Goal: Find specific page/section: Find specific page/section

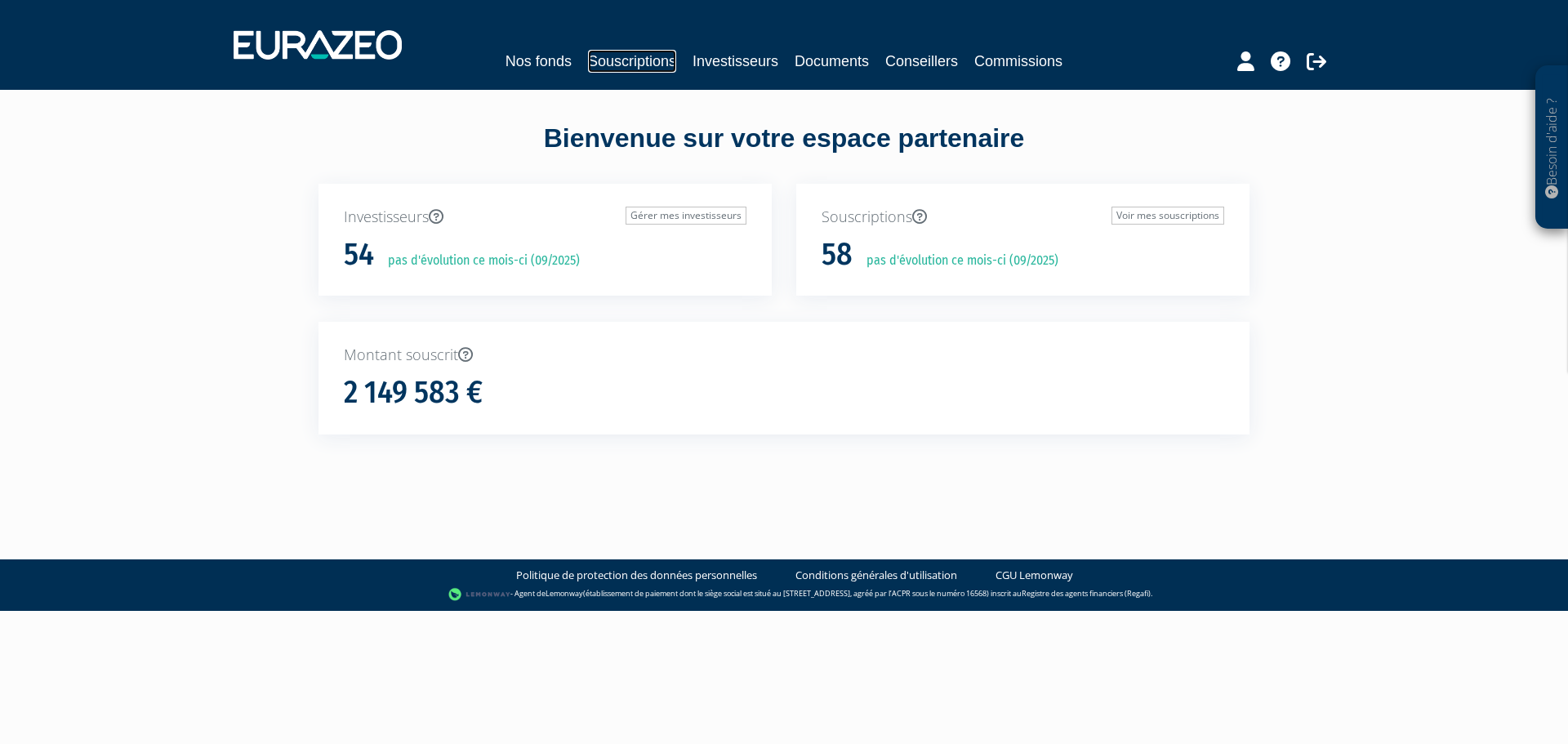
click at [595, 60] on link "Souscriptions" at bounding box center [632, 61] width 88 height 23
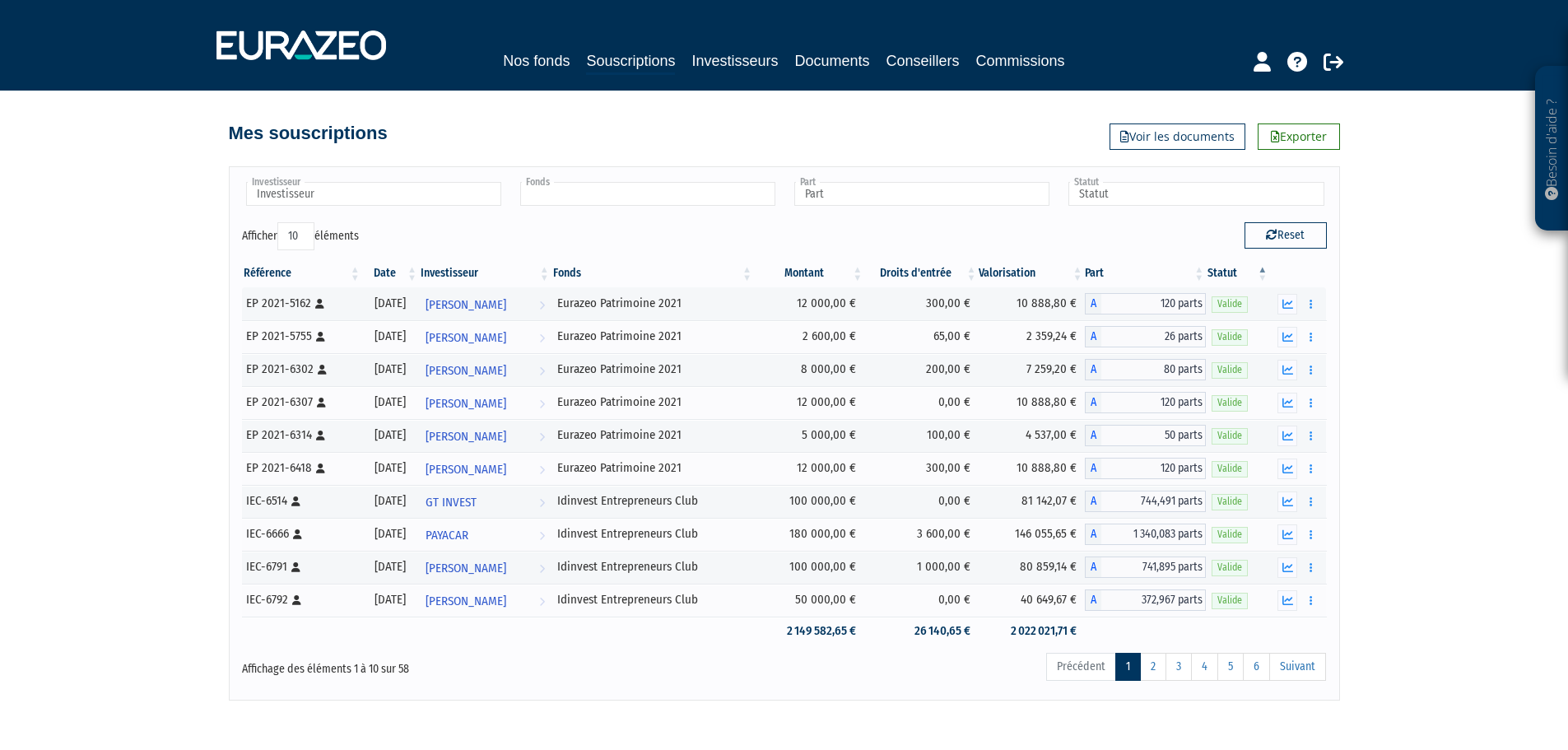
click at [636, 196] on input "text" at bounding box center [648, 194] width 255 height 24
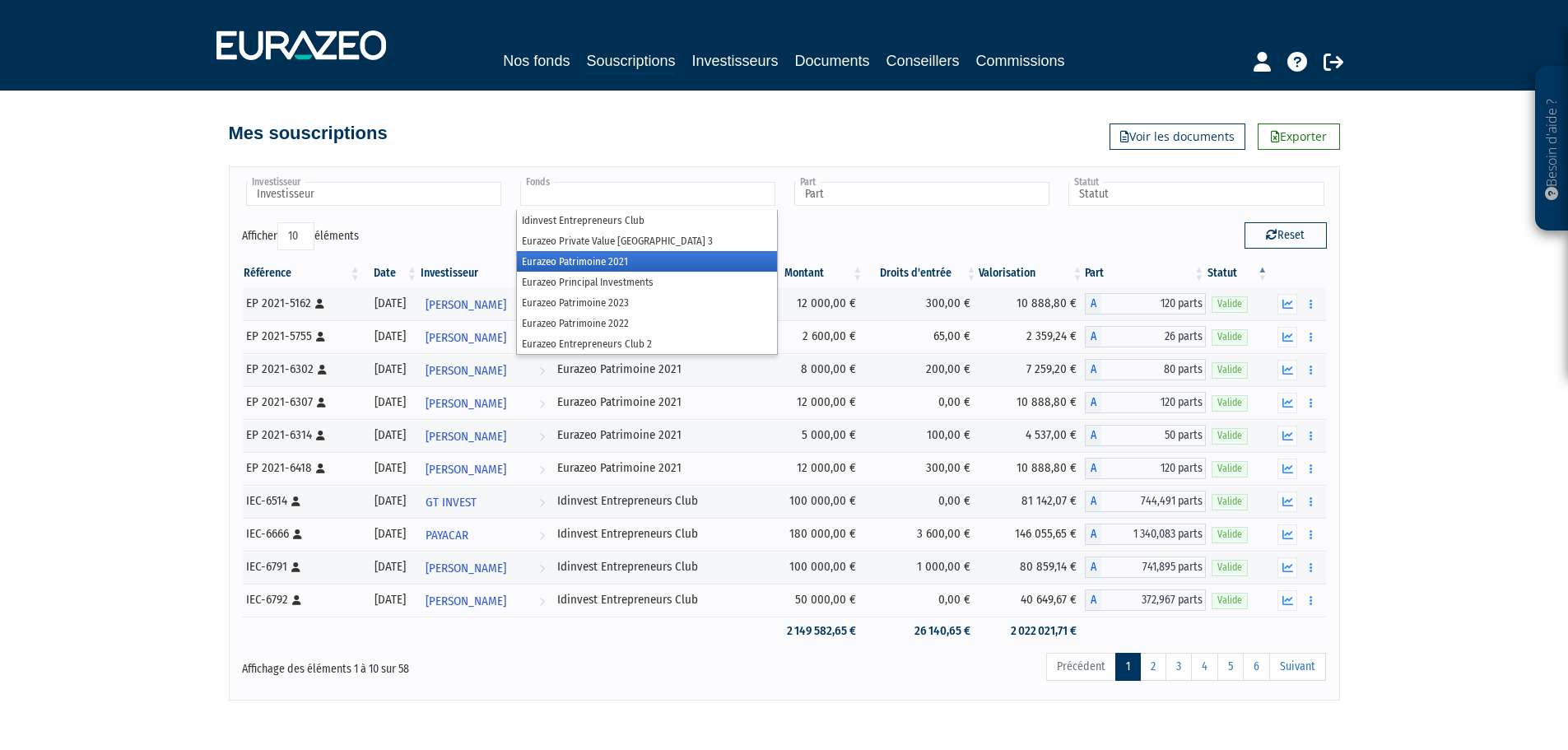
click at [647, 265] on li "Eurazeo Patrimoine 2021" at bounding box center [646, 262] width 260 height 20
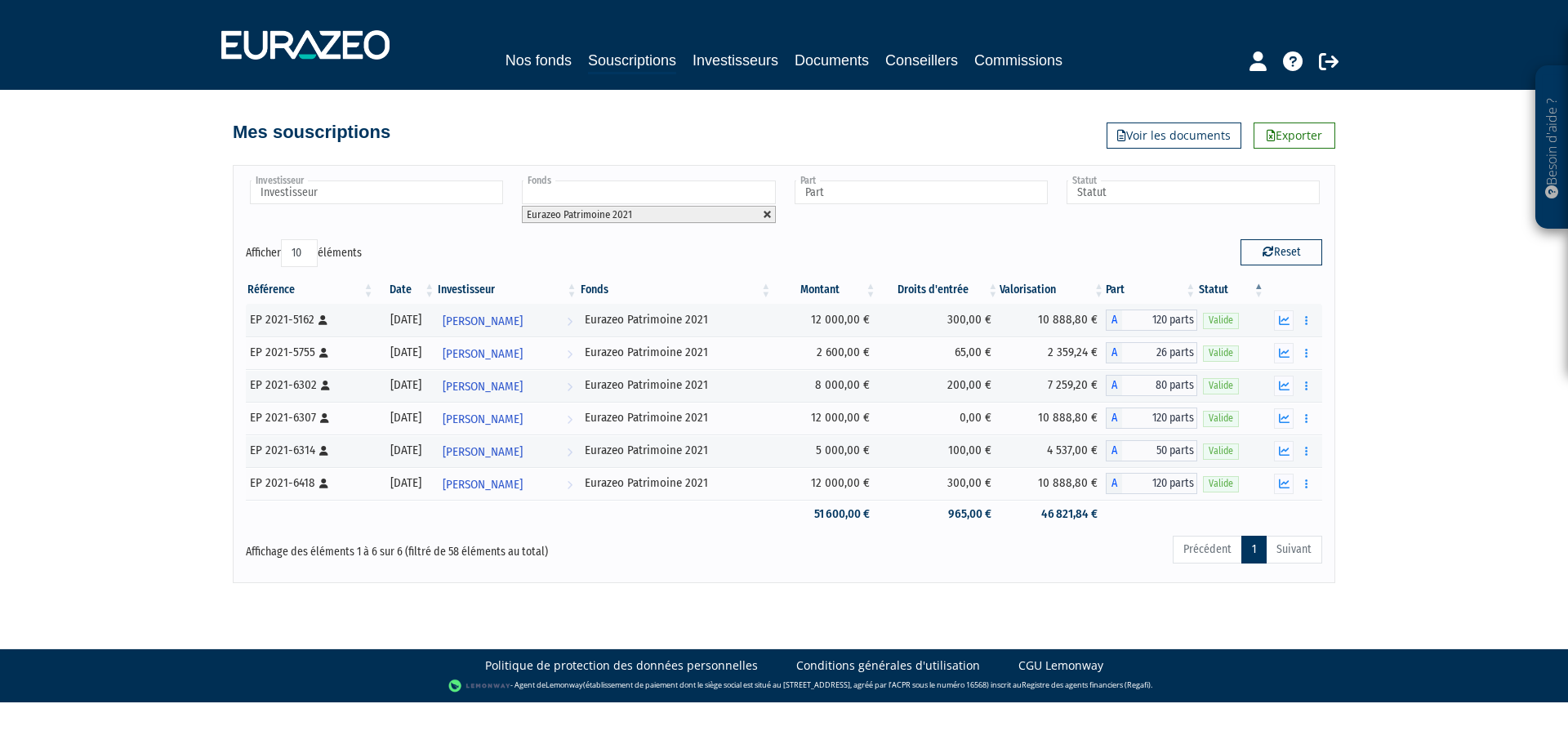
click at [763, 216] on link at bounding box center [767, 215] width 10 height 10
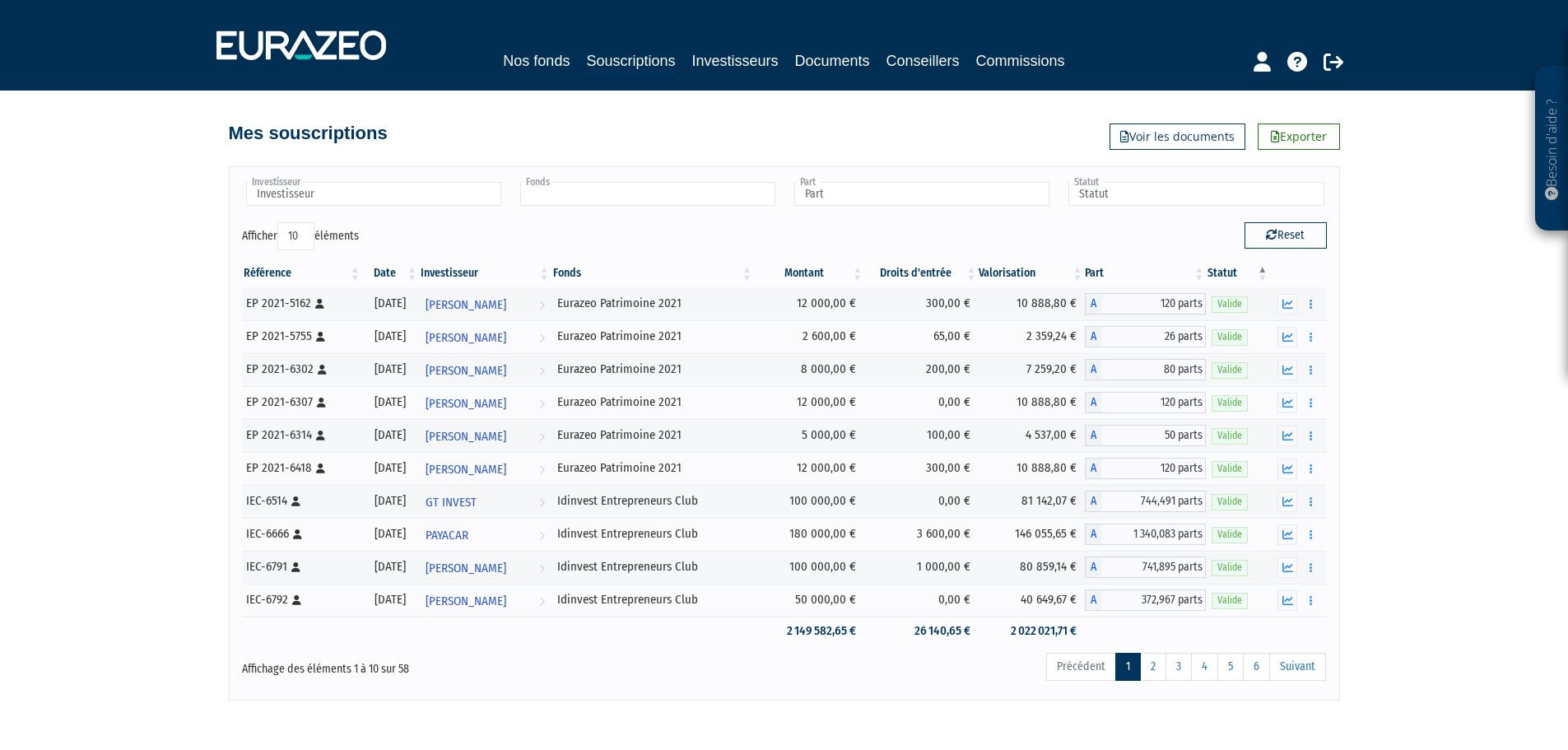
click at [716, 196] on input "text" at bounding box center [648, 194] width 255 height 24
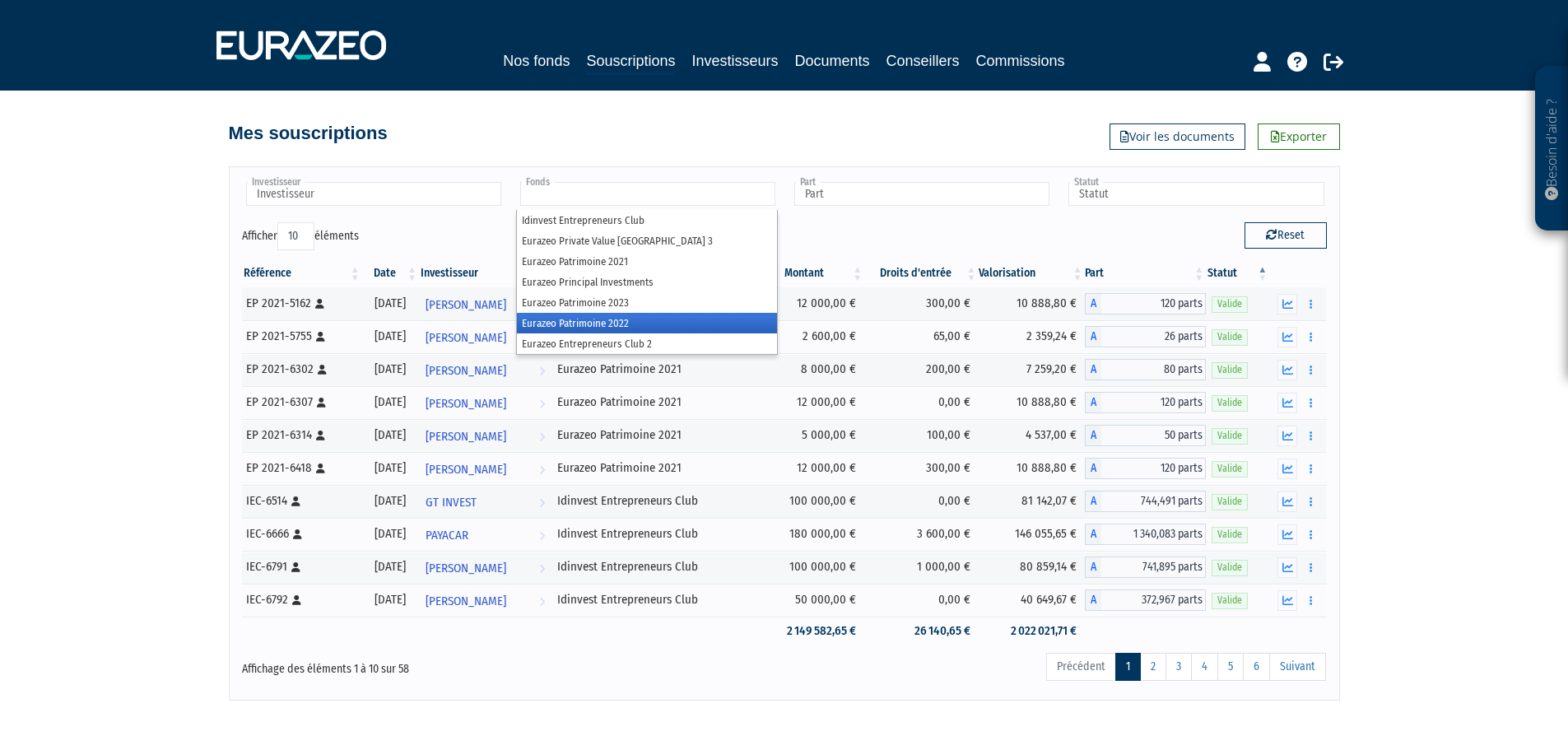
click at [646, 320] on li "Eurazeo Patrimoine 2022" at bounding box center [646, 323] width 260 height 20
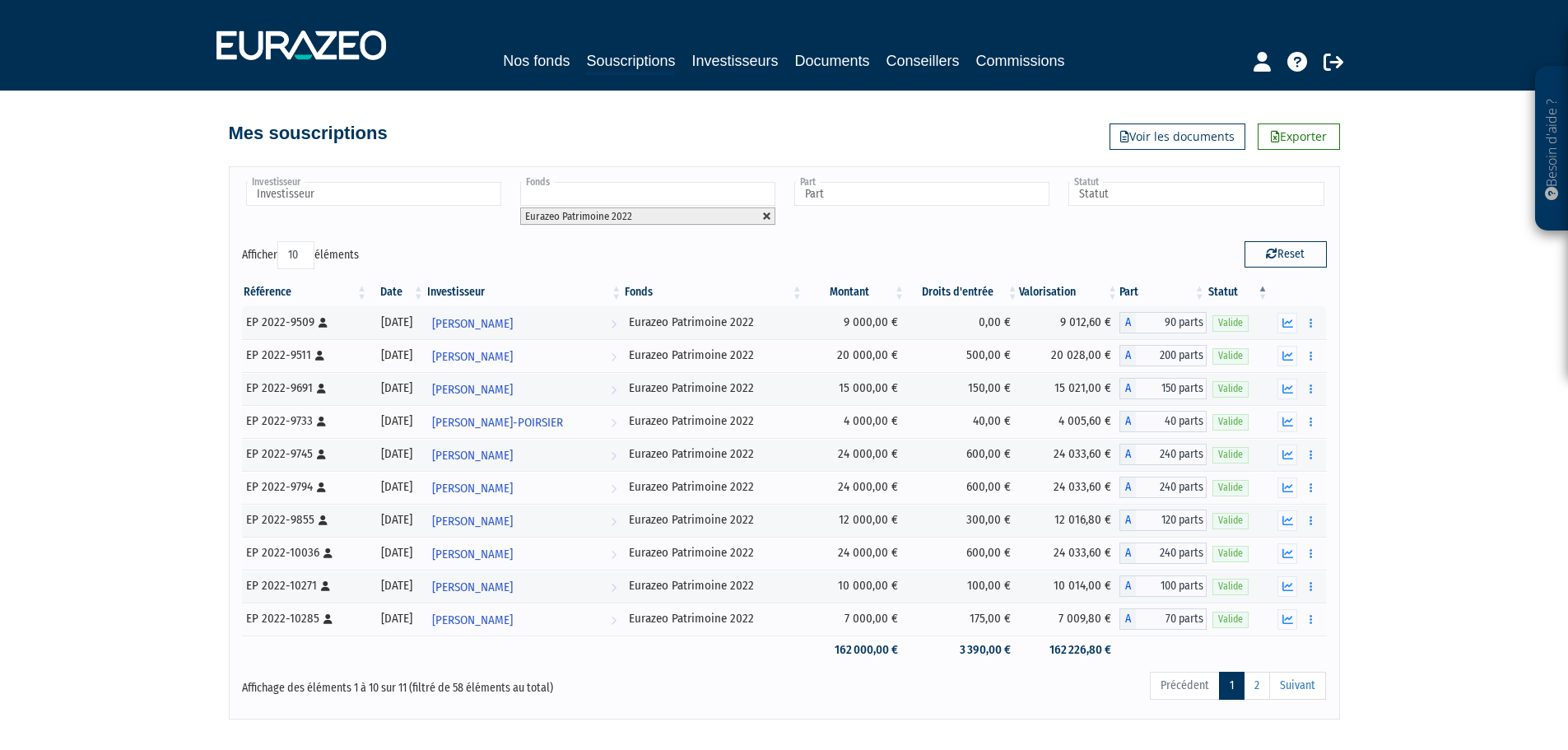
click at [769, 213] on link at bounding box center [767, 217] width 10 height 10
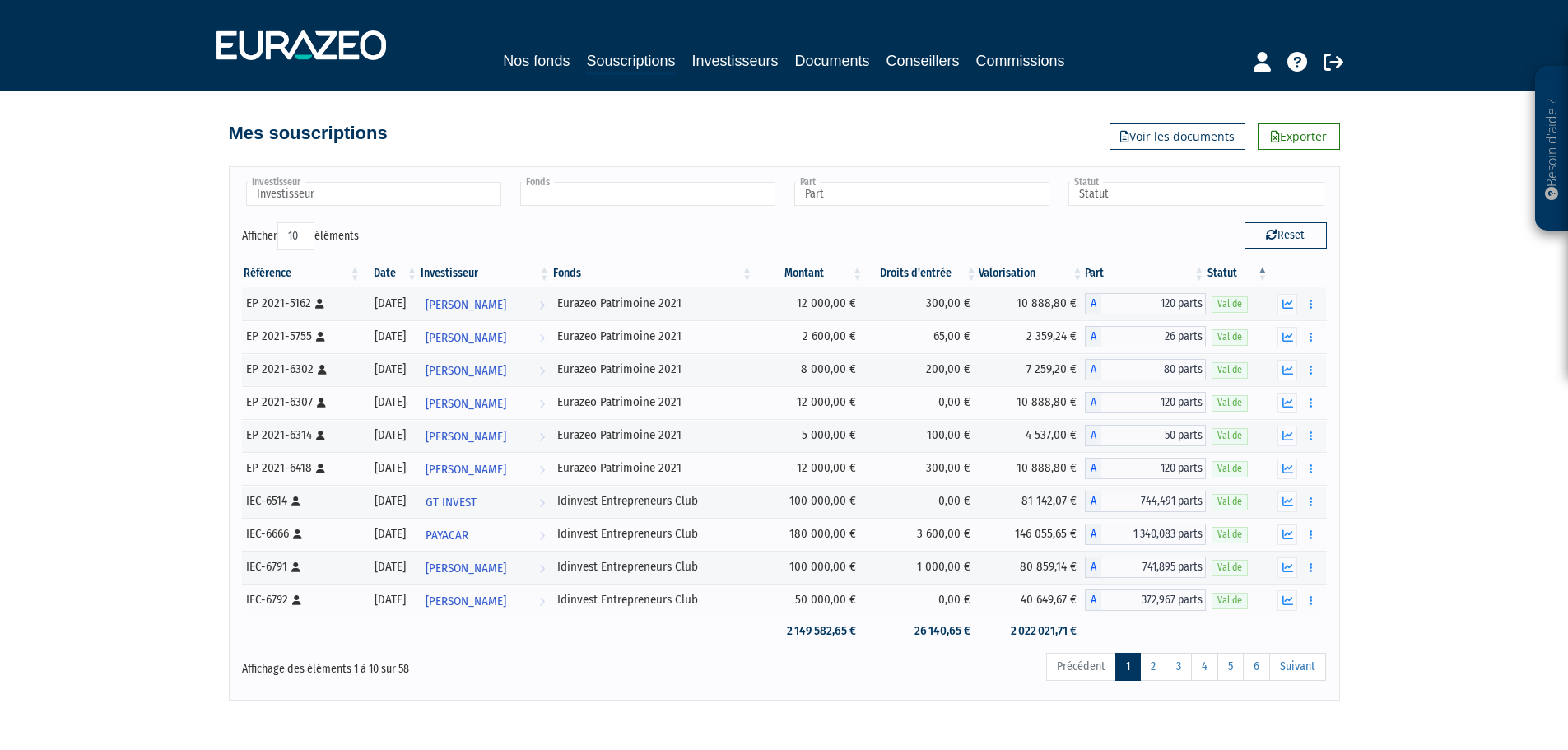
click at [744, 196] on input "text" at bounding box center [648, 194] width 255 height 24
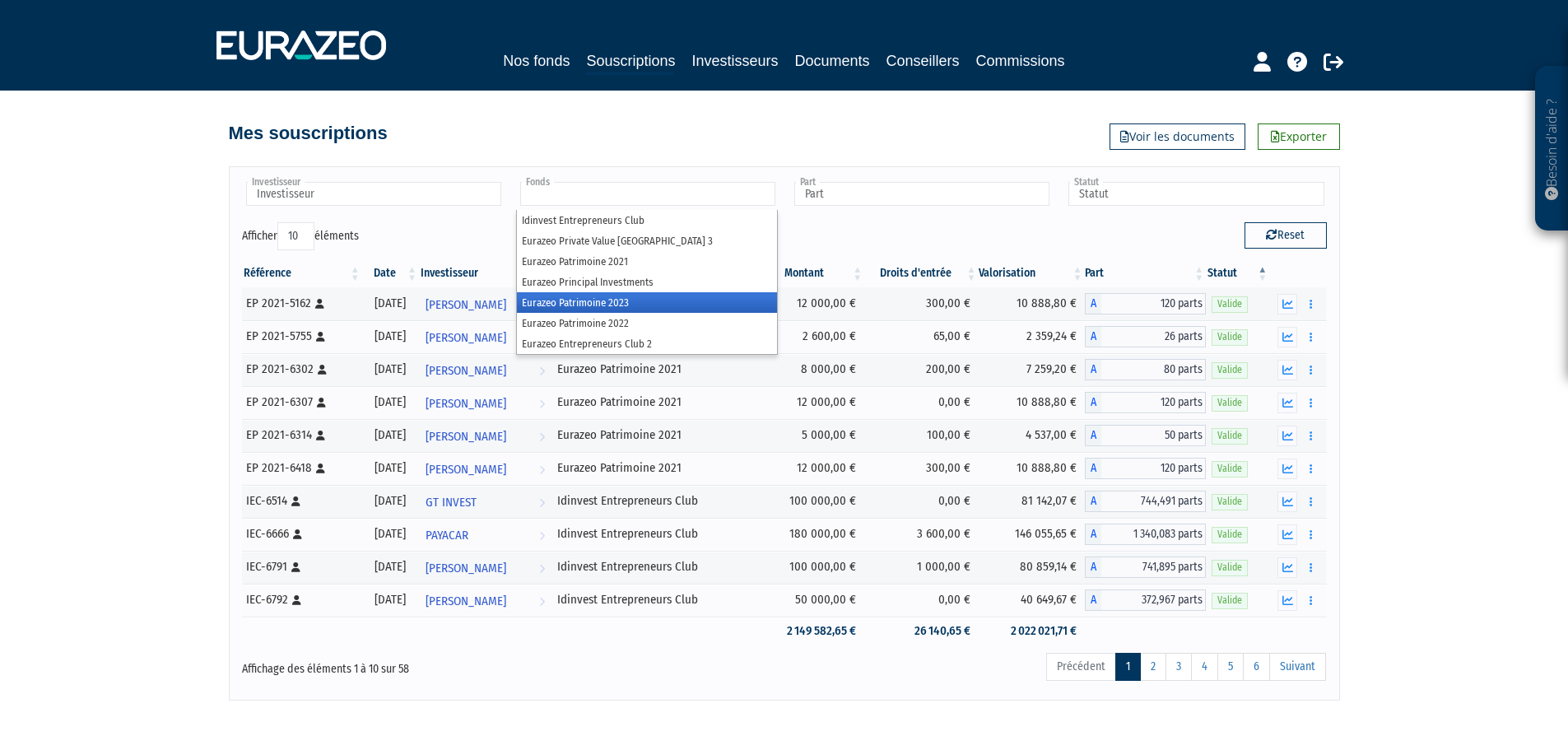
click at [673, 300] on li "Eurazeo Patrimoine 2023" at bounding box center [646, 302] width 260 height 20
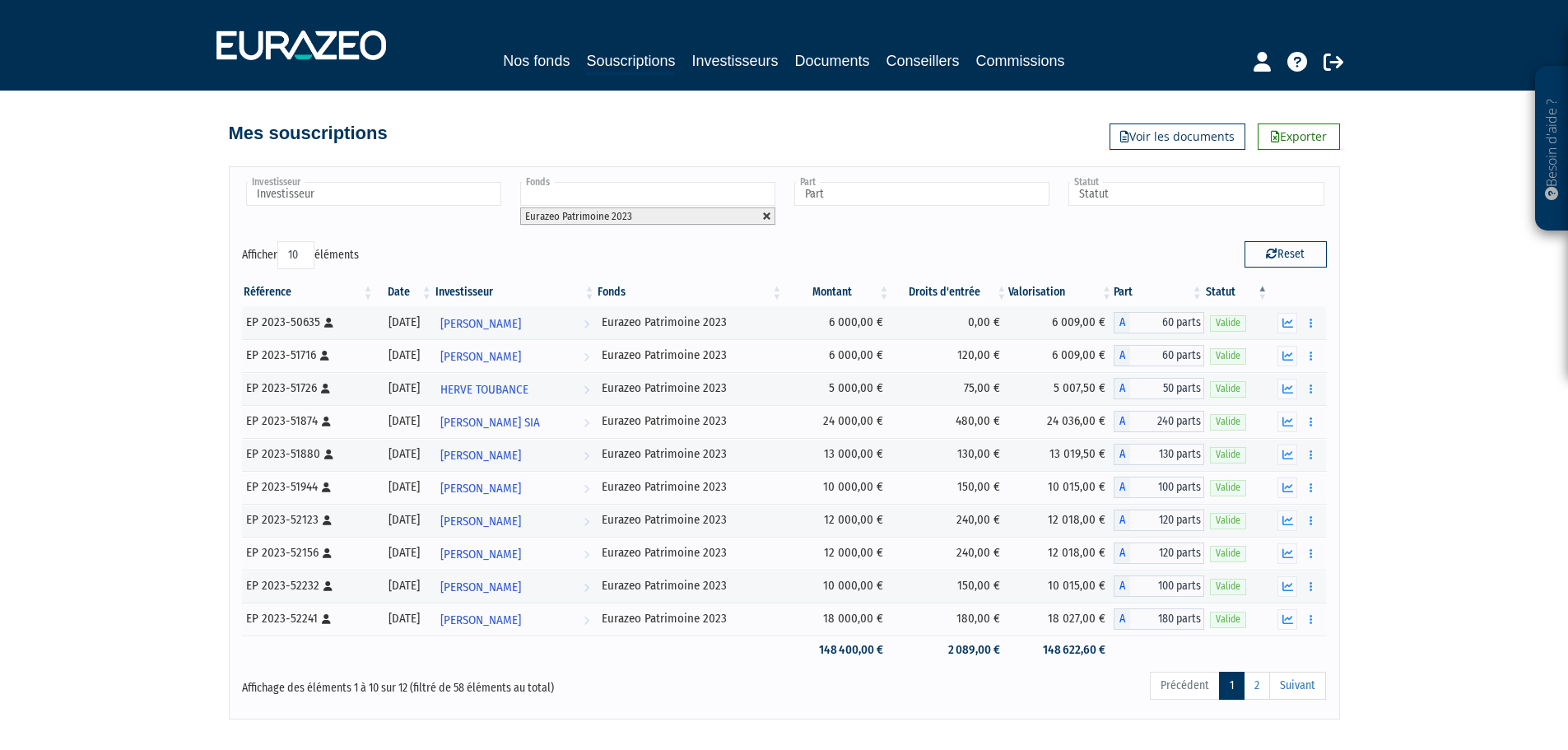
click at [767, 215] on link at bounding box center [767, 217] width 10 height 10
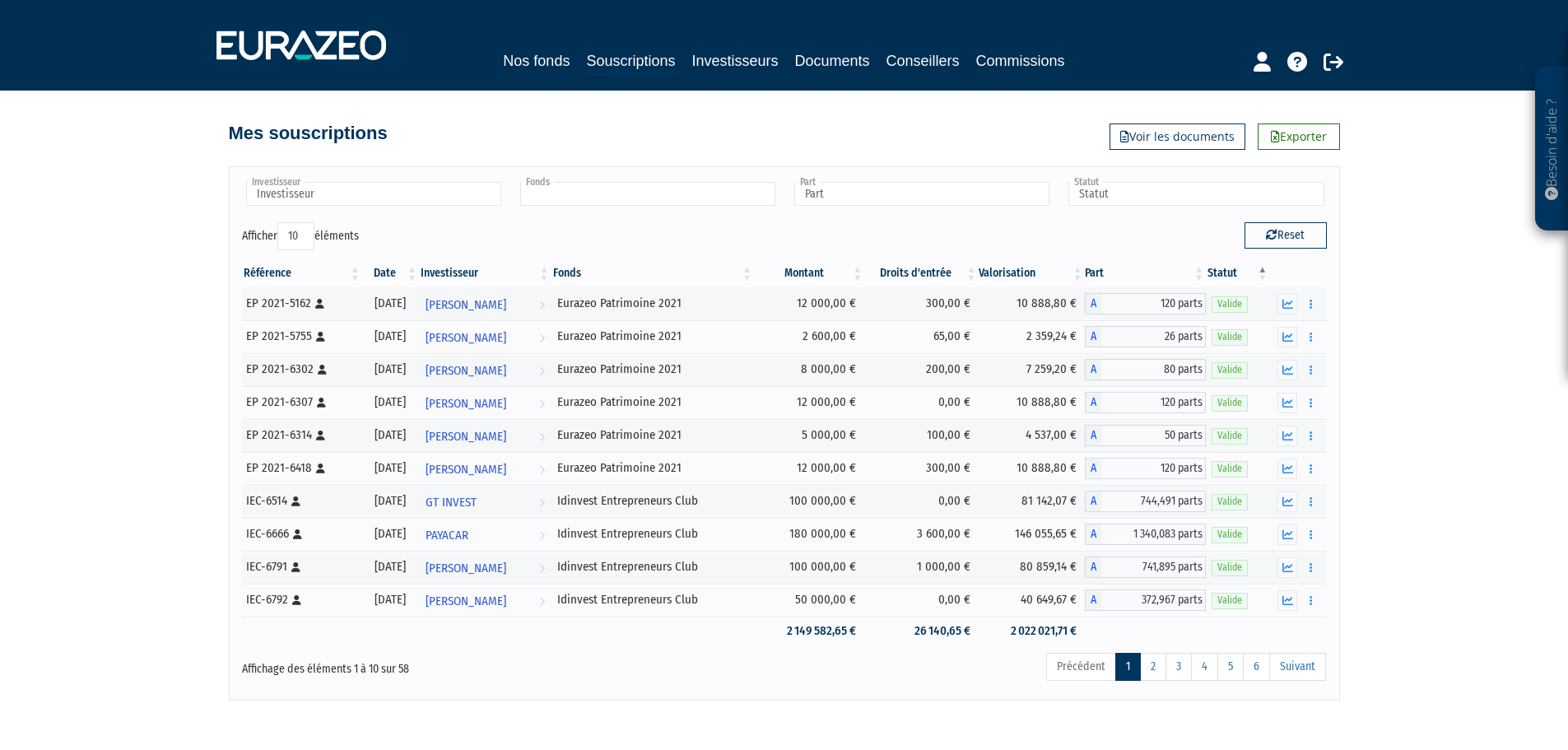
click at [595, 195] on input "text" at bounding box center [648, 194] width 255 height 24
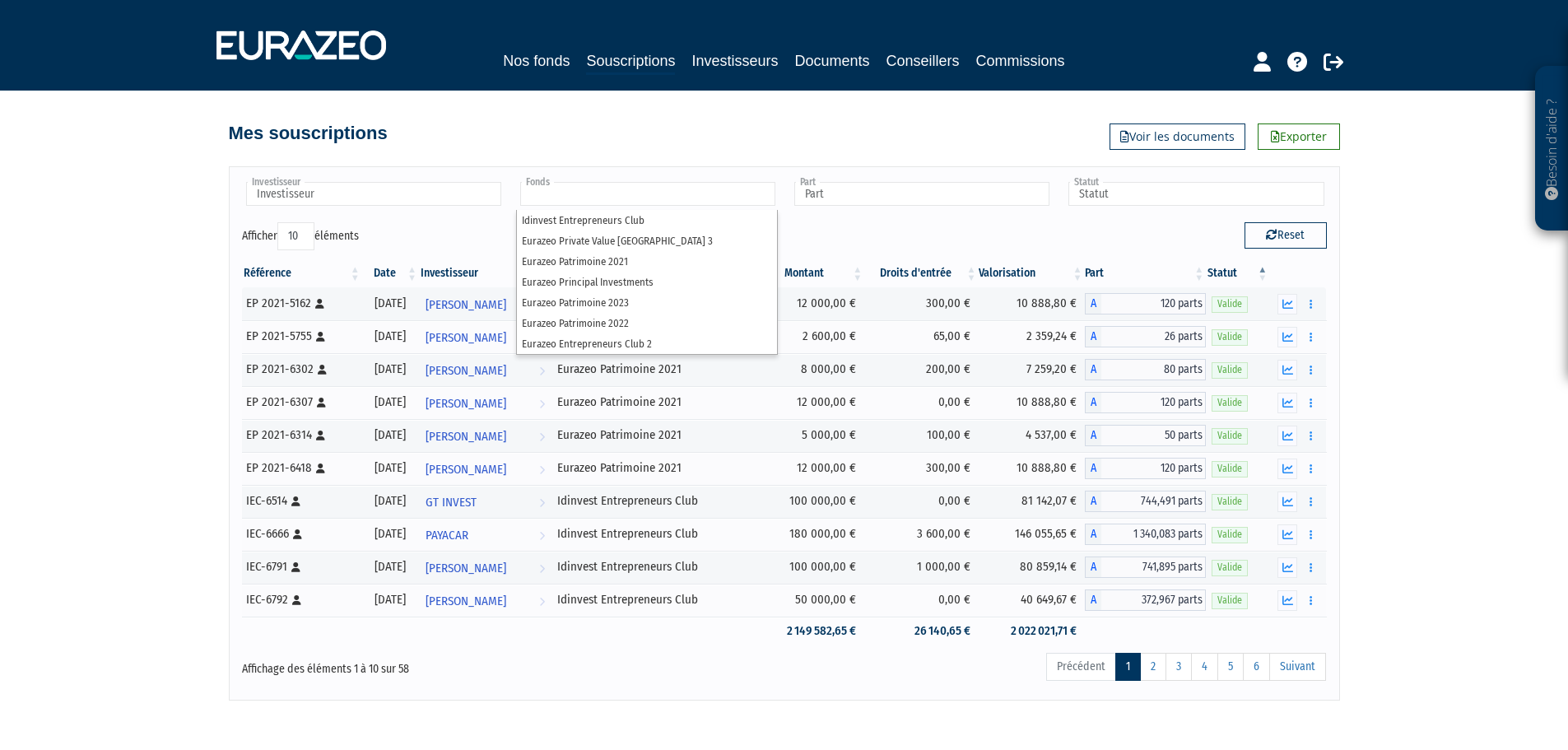
type input "Fonds"
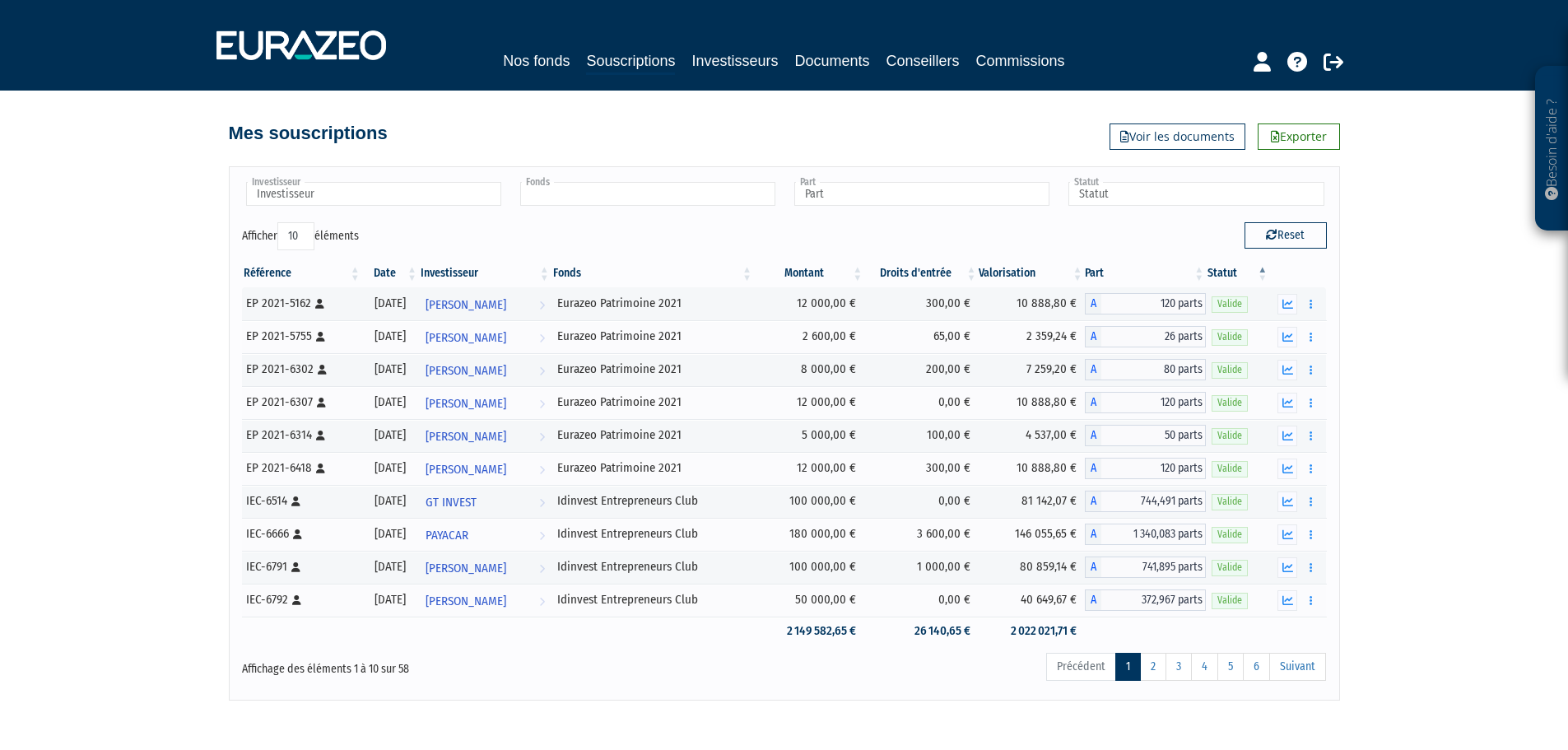
click at [628, 196] on input "text" at bounding box center [648, 194] width 255 height 24
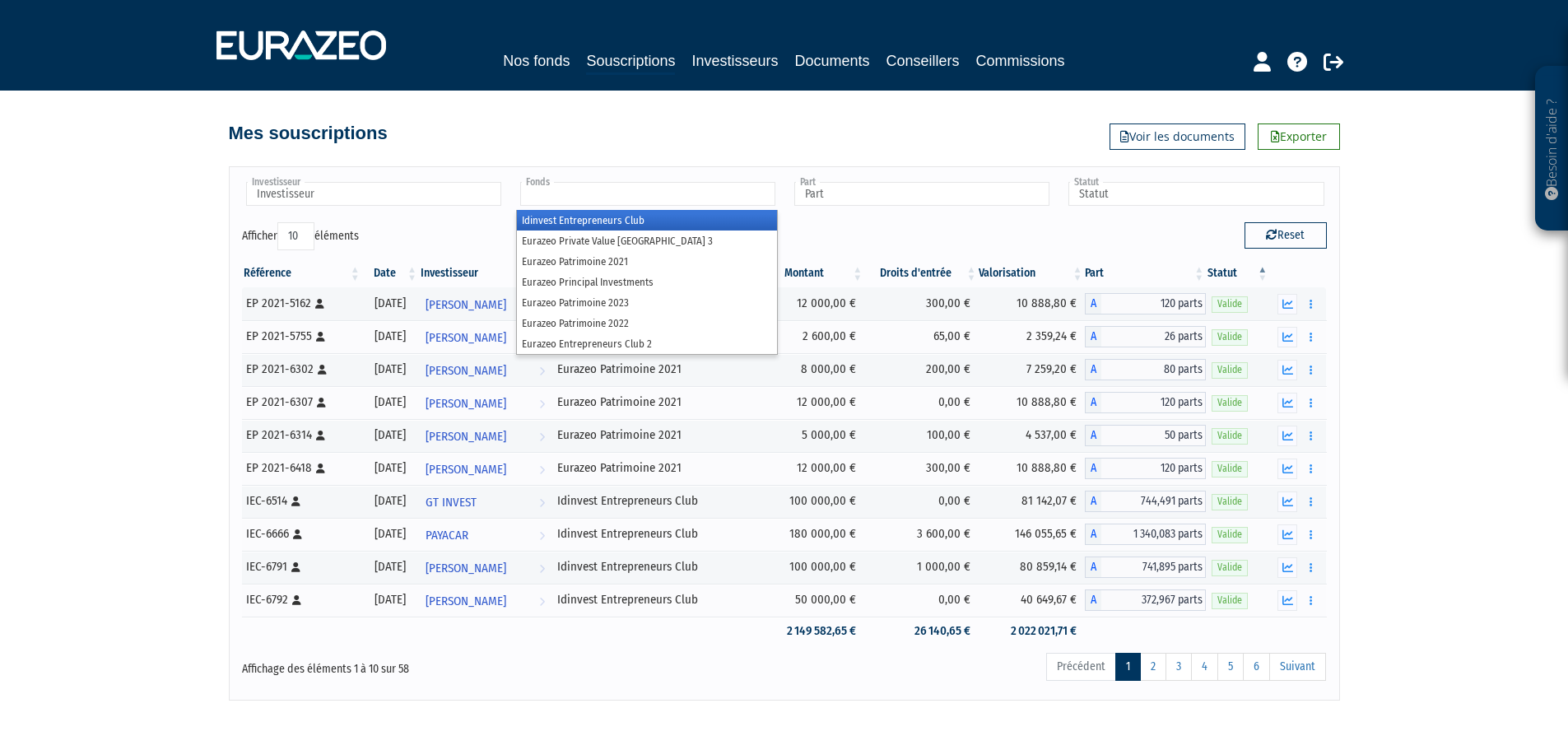
type input "Fonds"
